Goal: Transaction & Acquisition: Book appointment/travel/reservation

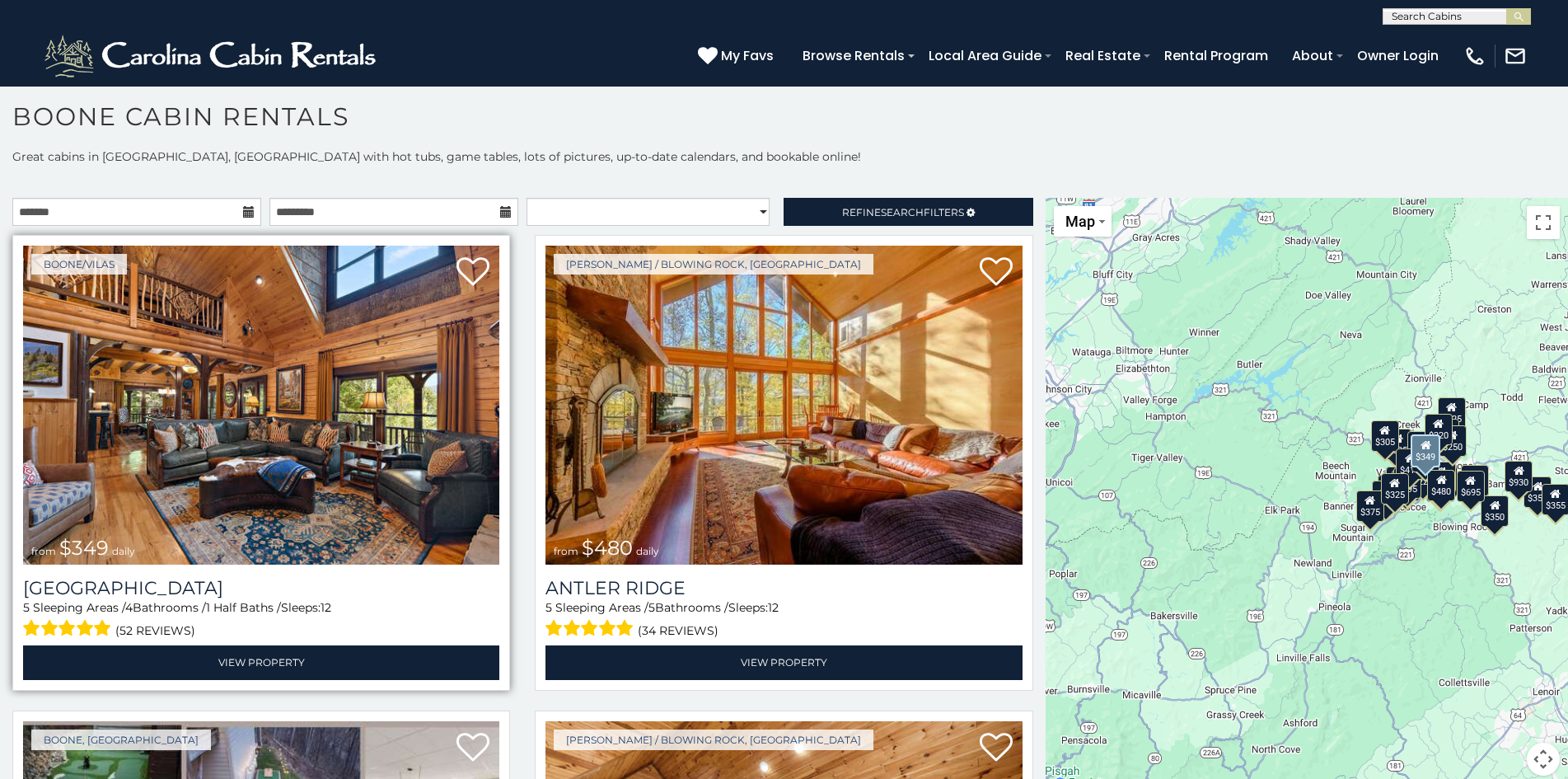
scroll to position [17, 0]
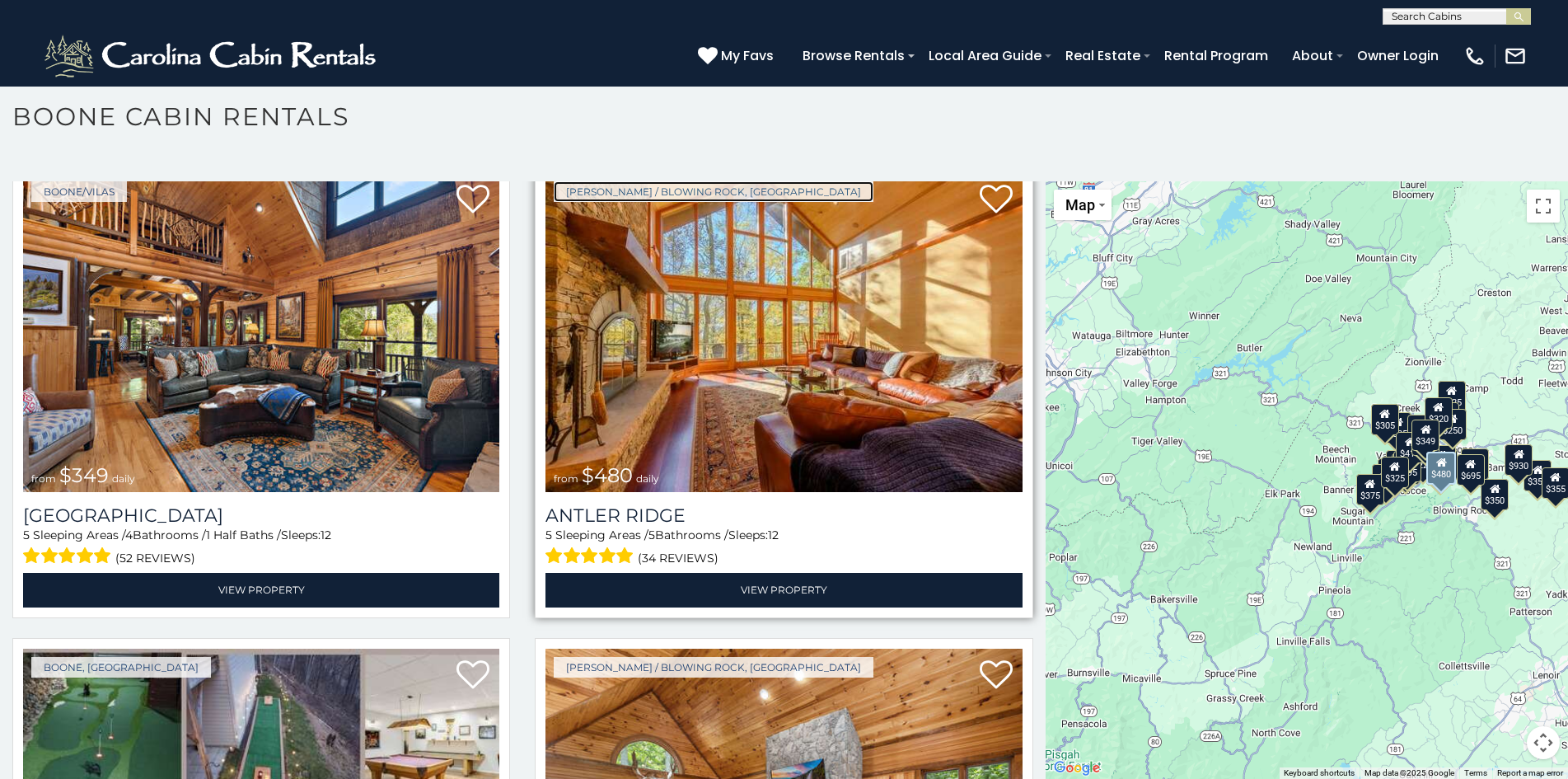
click at [579, 189] on link "[PERSON_NAME] / Blowing Rock, [GEOGRAPHIC_DATA]" at bounding box center [713, 191] width 319 height 21
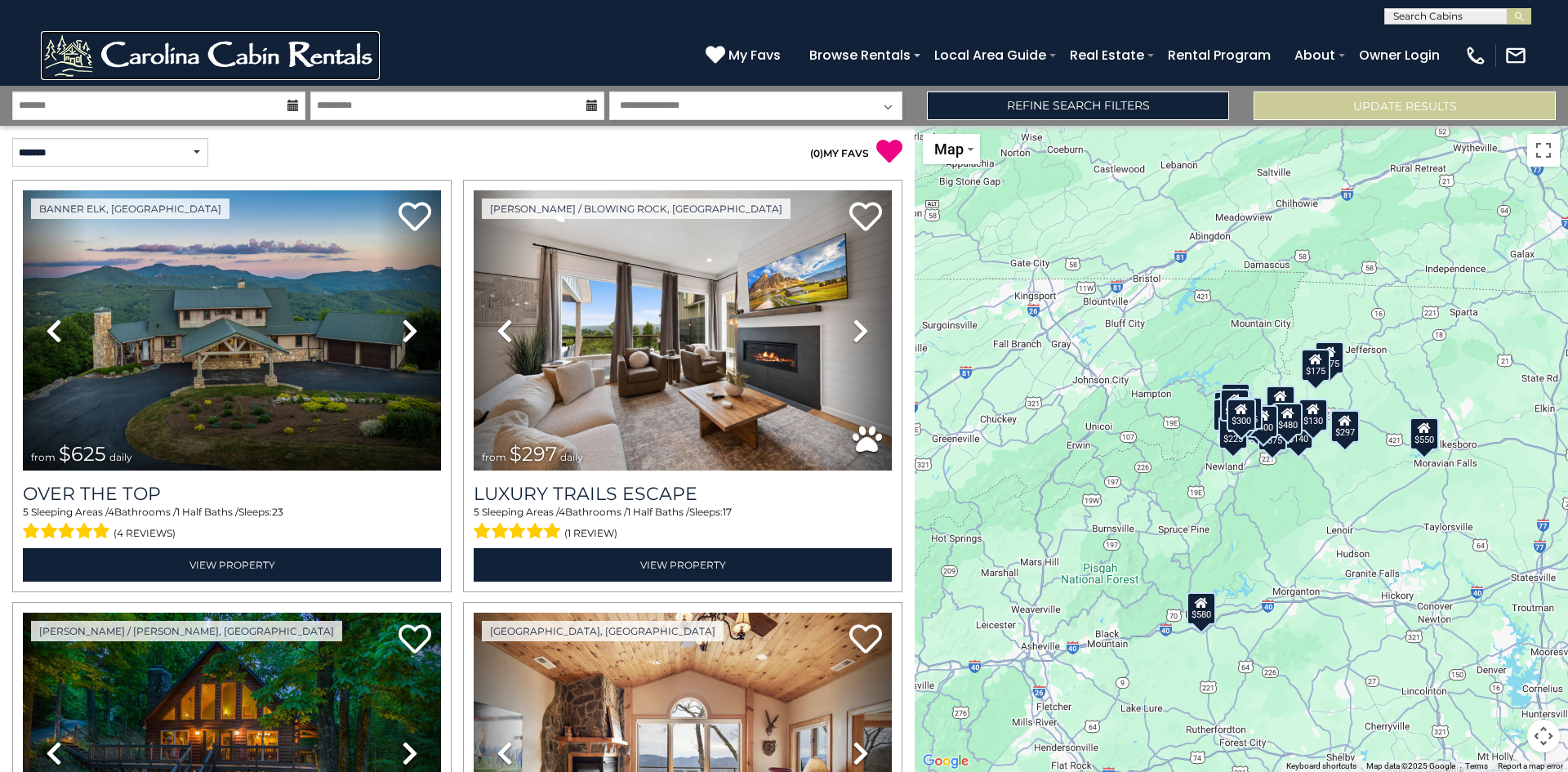
click at [125, 40] on img at bounding box center [210, 56] width 339 height 49
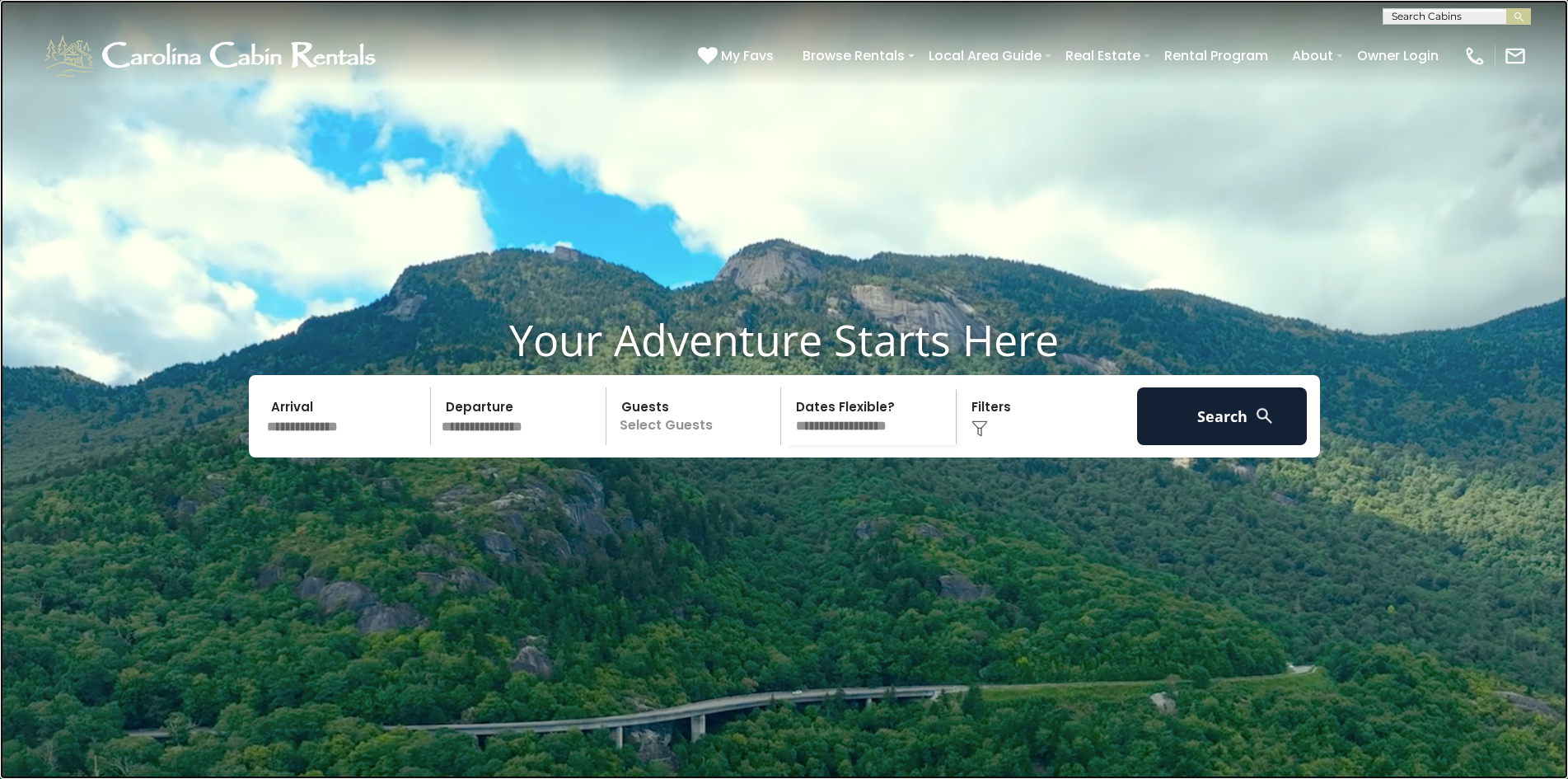
click at [192, 392] on link at bounding box center [784, 389] width 1568 height 779
